Goal: Obtain resource: Obtain resource

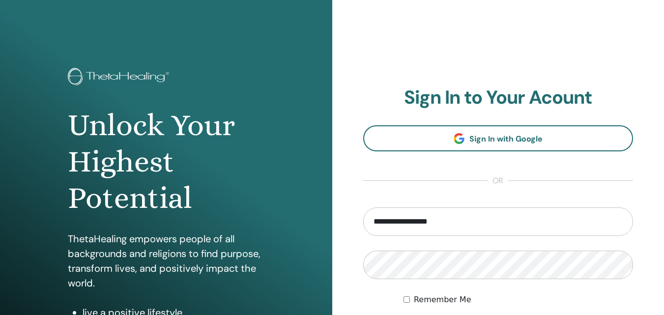
type input "**********"
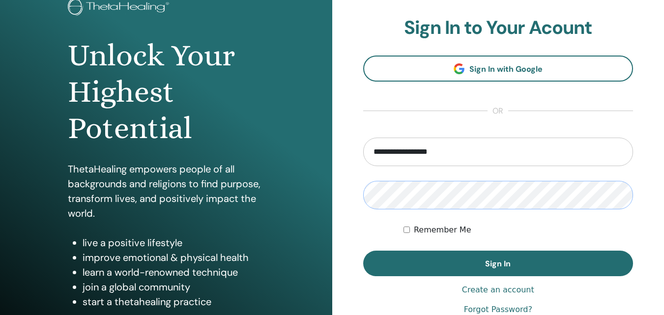
scroll to position [79, 0]
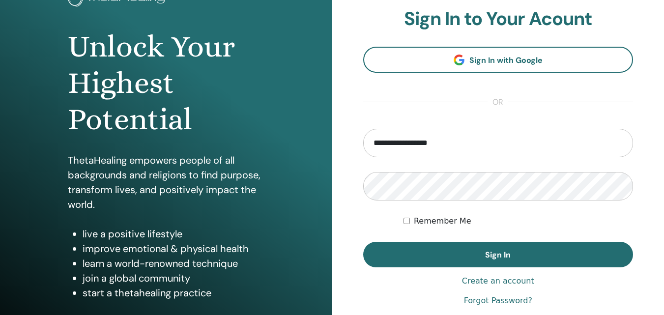
click at [409, 225] on div "Remember Me" at bounding box center [519, 221] width 230 height 12
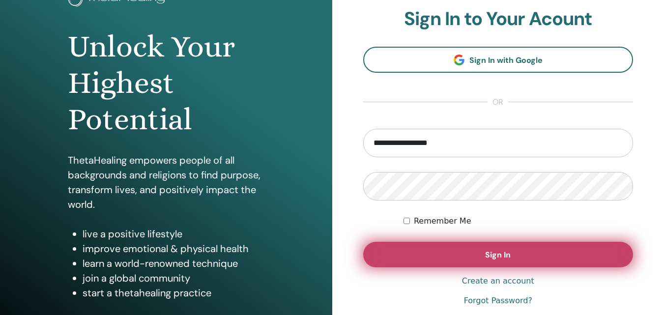
click at [437, 254] on button "Sign In" at bounding box center [498, 255] width 270 height 26
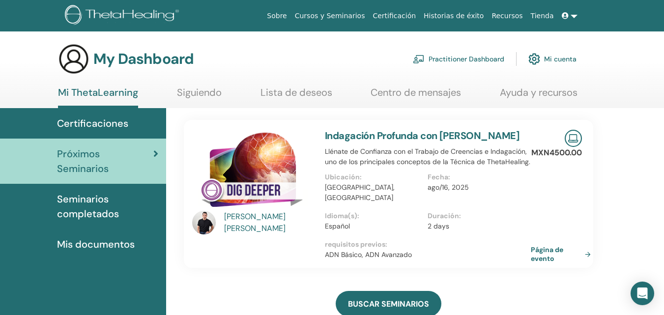
click at [103, 121] on span "Certificaciones" at bounding box center [92, 123] width 71 height 15
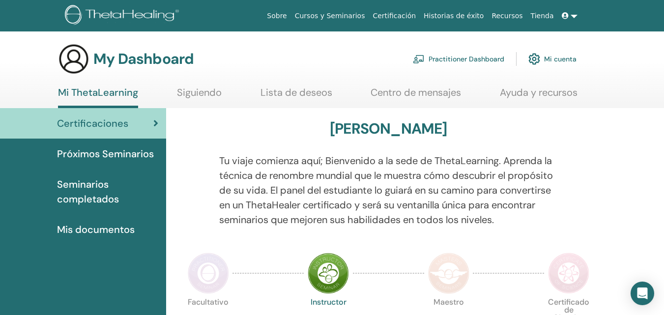
click at [86, 225] on span "Mis documentos" at bounding box center [96, 229] width 78 height 15
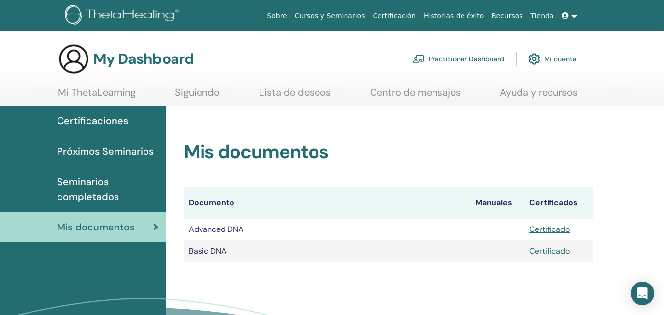
click at [549, 250] on link "Certificado" at bounding box center [549, 251] width 40 height 10
click at [552, 232] on link "Certificado" at bounding box center [549, 229] width 40 height 10
click at [549, 228] on link "Certificado" at bounding box center [549, 229] width 40 height 10
click at [108, 122] on span "Certificaciones" at bounding box center [92, 121] width 71 height 15
